Goal: Transaction & Acquisition: Obtain resource

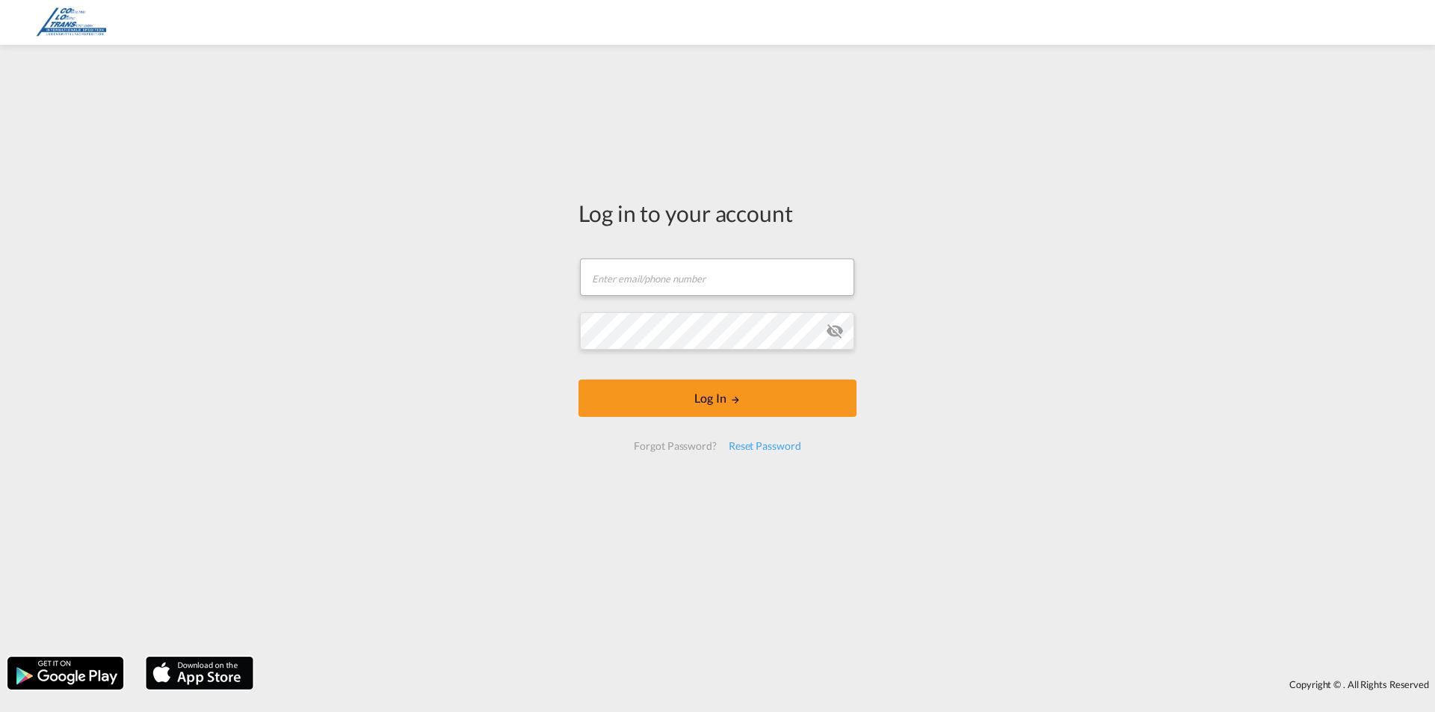
click at [718, 303] on form "Email field is required Password field is required Log In Forgot Password? Rese…" at bounding box center [718, 355] width 278 height 222
click at [714, 286] on input "text" at bounding box center [717, 277] width 274 height 37
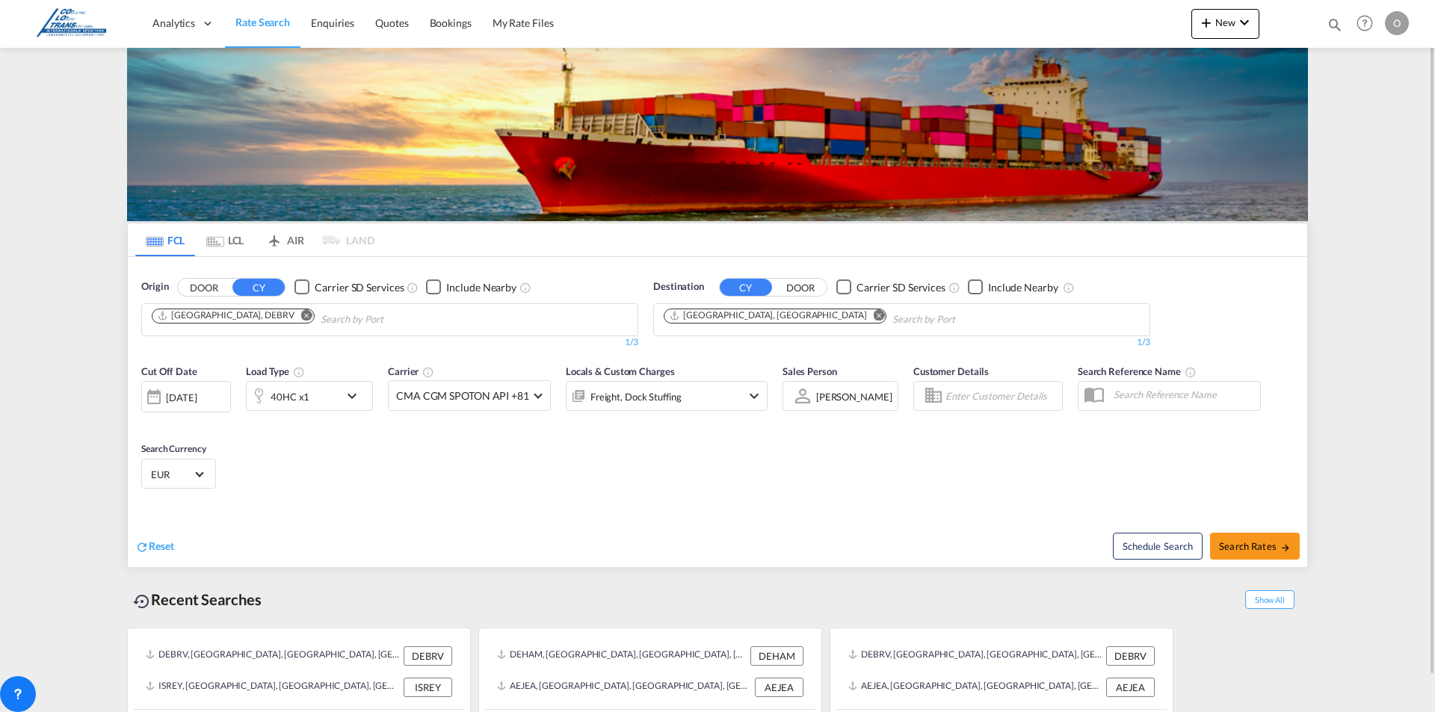
click at [301, 318] on md-icon "Remove" at bounding box center [306, 314] width 11 height 11
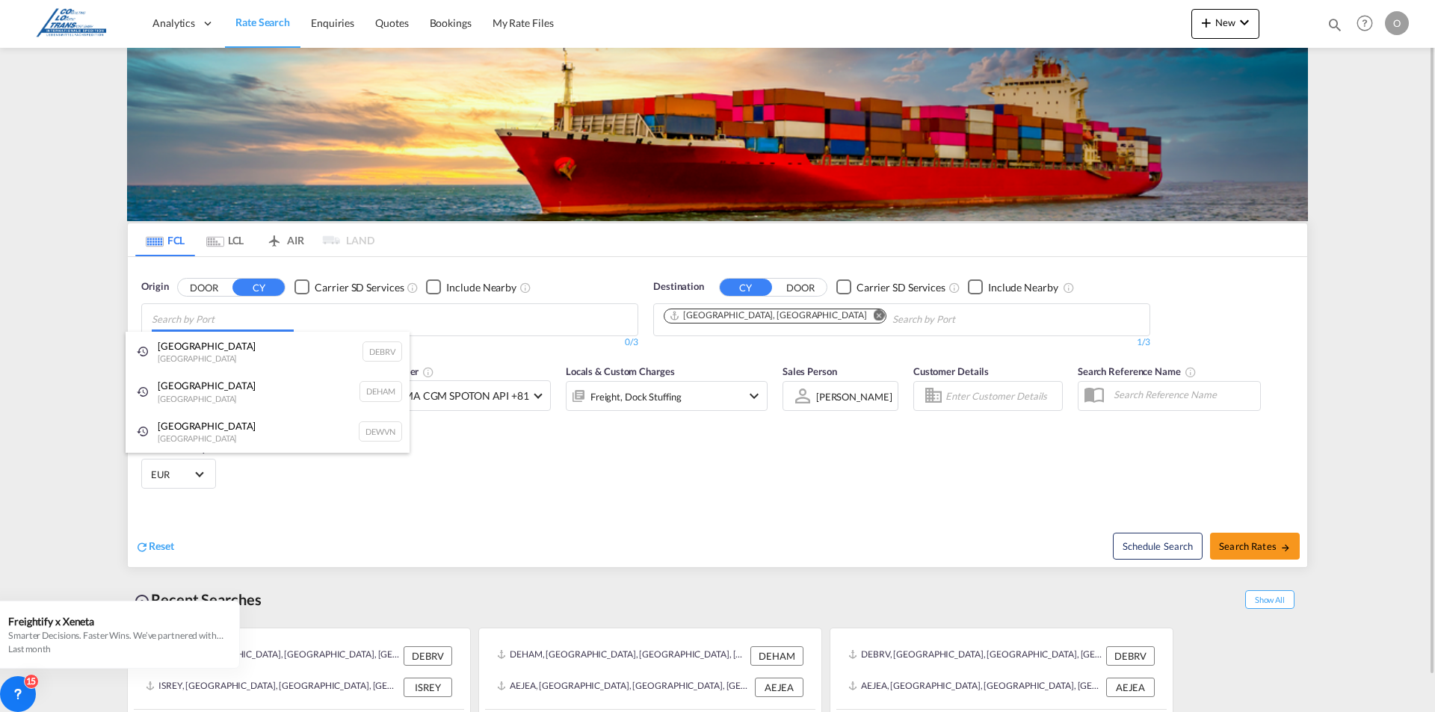
click at [270, 318] on body "Analytics Dashboard Rate Search Enquiries Quotes Bookings" at bounding box center [717, 356] width 1435 height 712
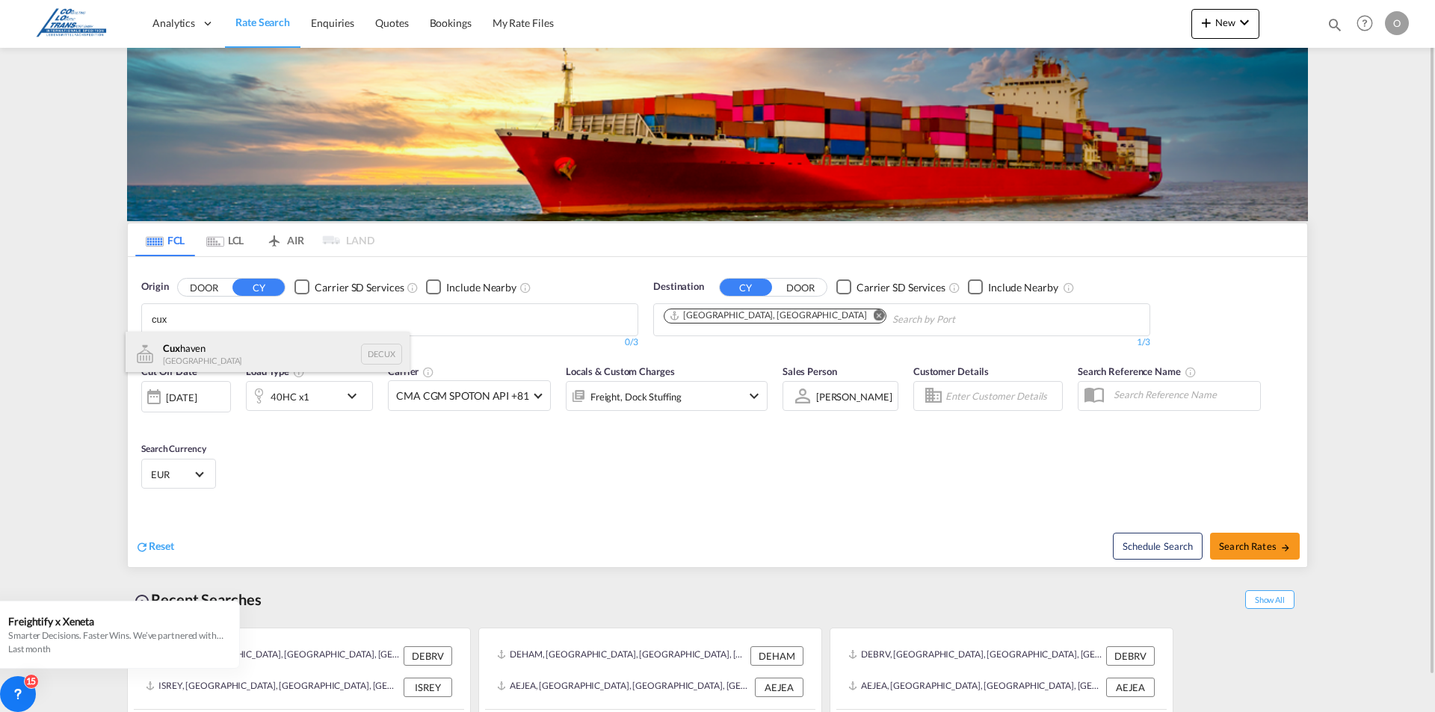
type input "cux"
click at [235, 356] on div "Cux haven [GEOGRAPHIC_DATA] DECUX" at bounding box center [268, 354] width 284 height 45
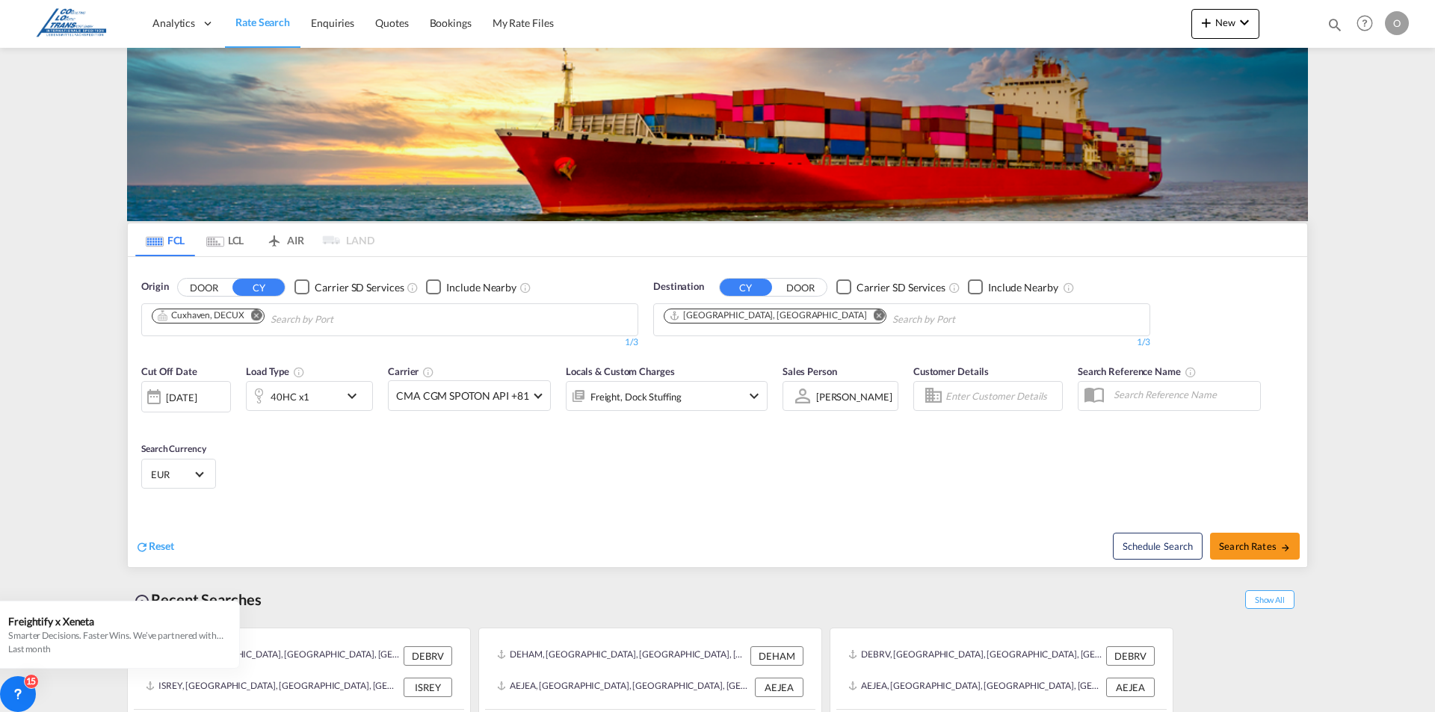
click at [257, 320] on md-icon "Remove" at bounding box center [256, 314] width 11 height 11
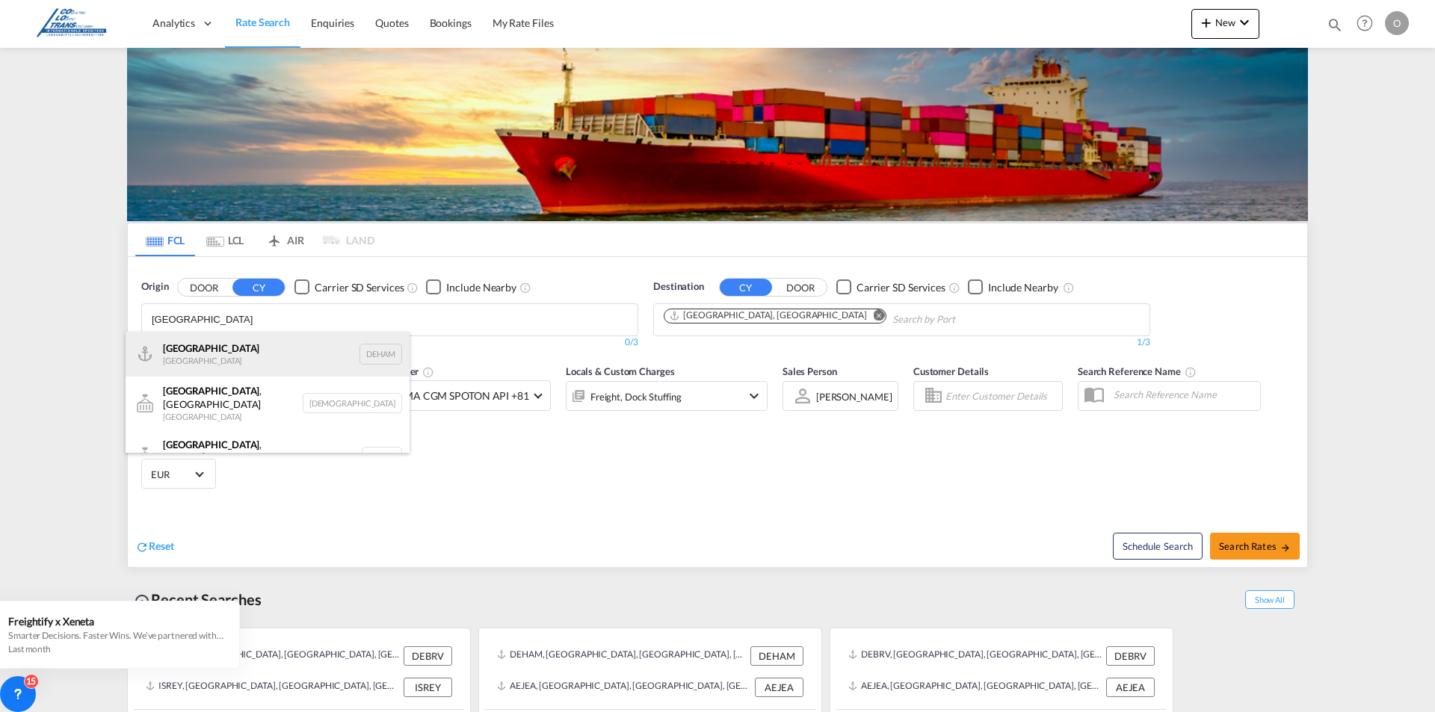
type input "[GEOGRAPHIC_DATA]"
click at [250, 348] on div "[GEOGRAPHIC_DATA] [GEOGRAPHIC_DATA] DEHAM" at bounding box center [268, 354] width 284 height 45
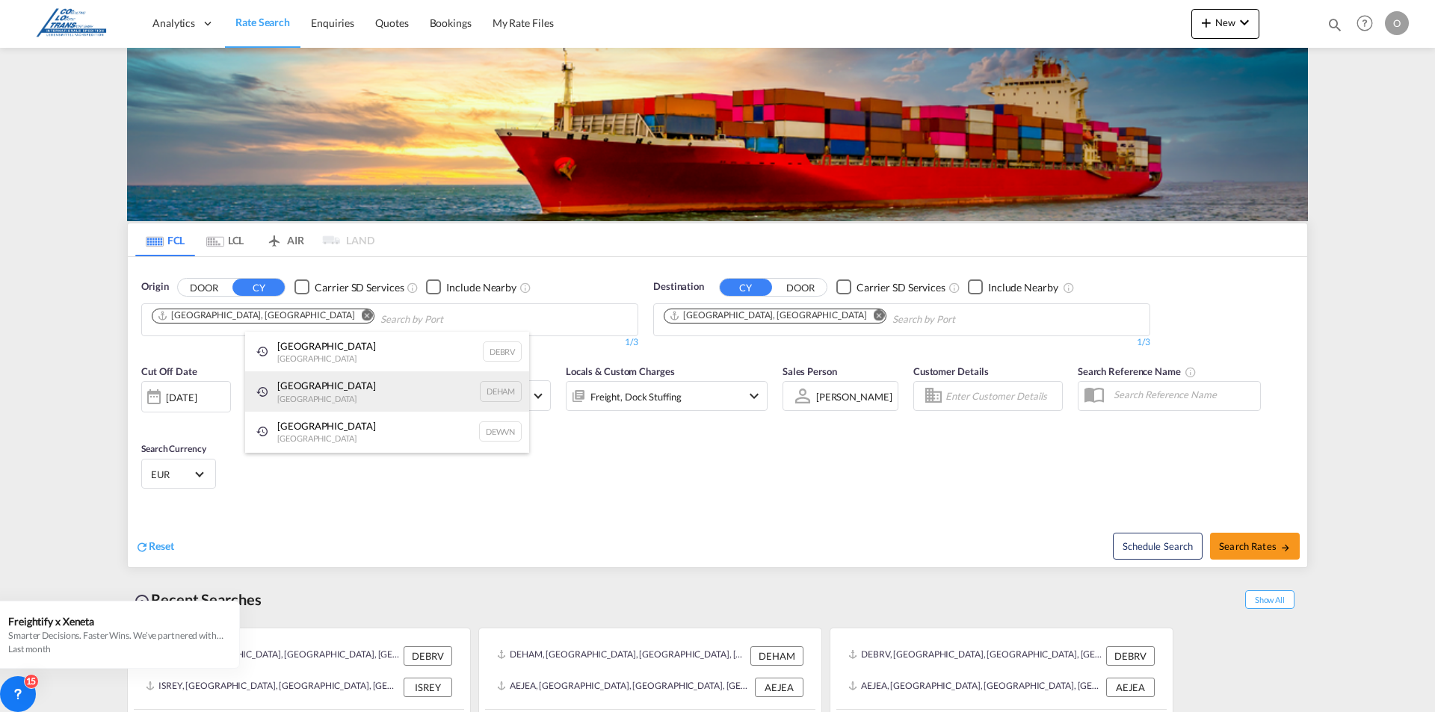
click at [359, 389] on div "[GEOGRAPHIC_DATA] [GEOGRAPHIC_DATA] DEHAM" at bounding box center [387, 392] width 284 height 40
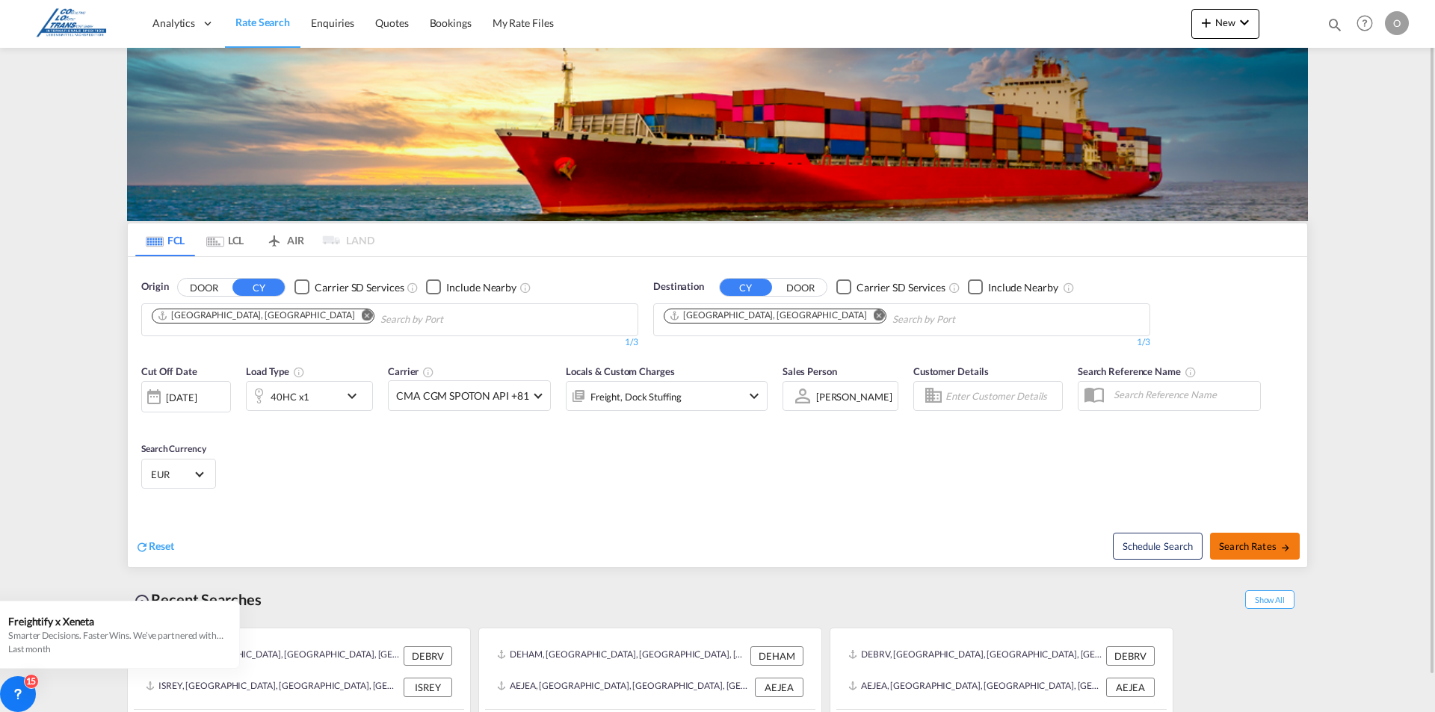
click at [1250, 539] on button "Search Rates" at bounding box center [1255, 546] width 90 height 27
type input "DEHAM to [GEOGRAPHIC_DATA] / [DATE]"
